Goal: Find contact information: Find contact information

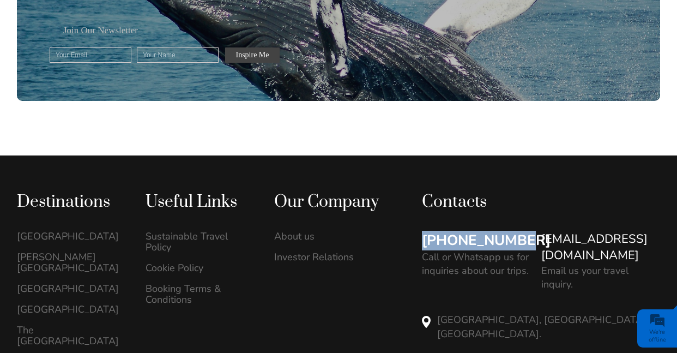
click at [471, 231] on link "[PHONE_NUMBER]" at bounding box center [486, 241] width 129 height 20
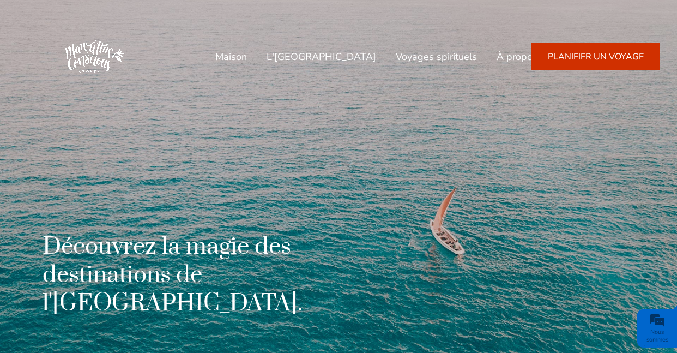
click at [296, 99] on div "Découvrez la magie des destinations de l'océan Indien." at bounding box center [338, 176] width 643 height 353
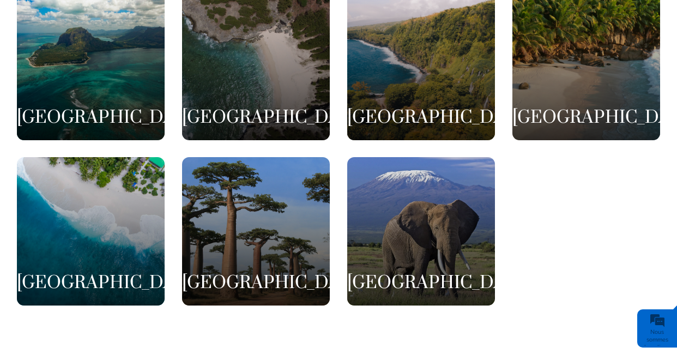
scroll to position [3164, 0]
